Goal: Communication & Community: Ask a question

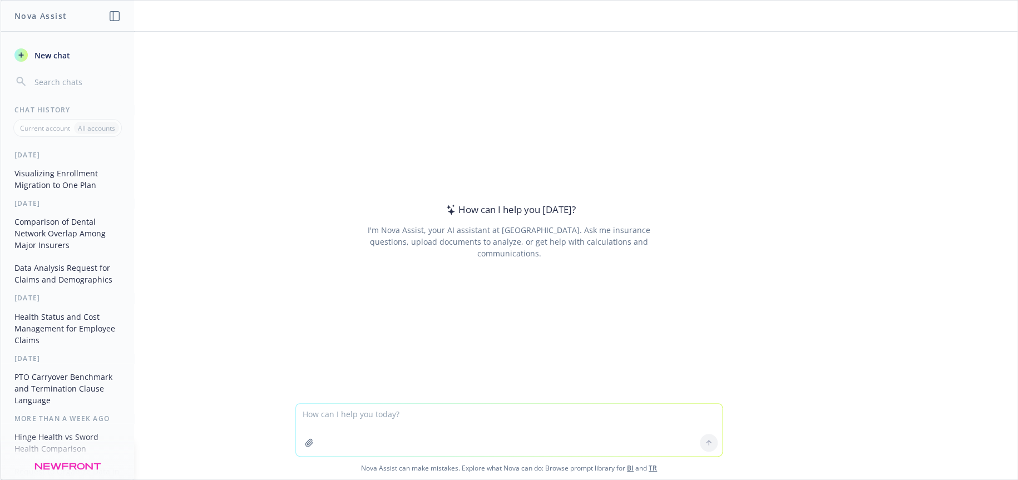
click at [409, 417] on textarea at bounding box center [509, 430] width 426 height 52
type textarea "brief description of benefits consultant"
